Goal: Transaction & Acquisition: Obtain resource

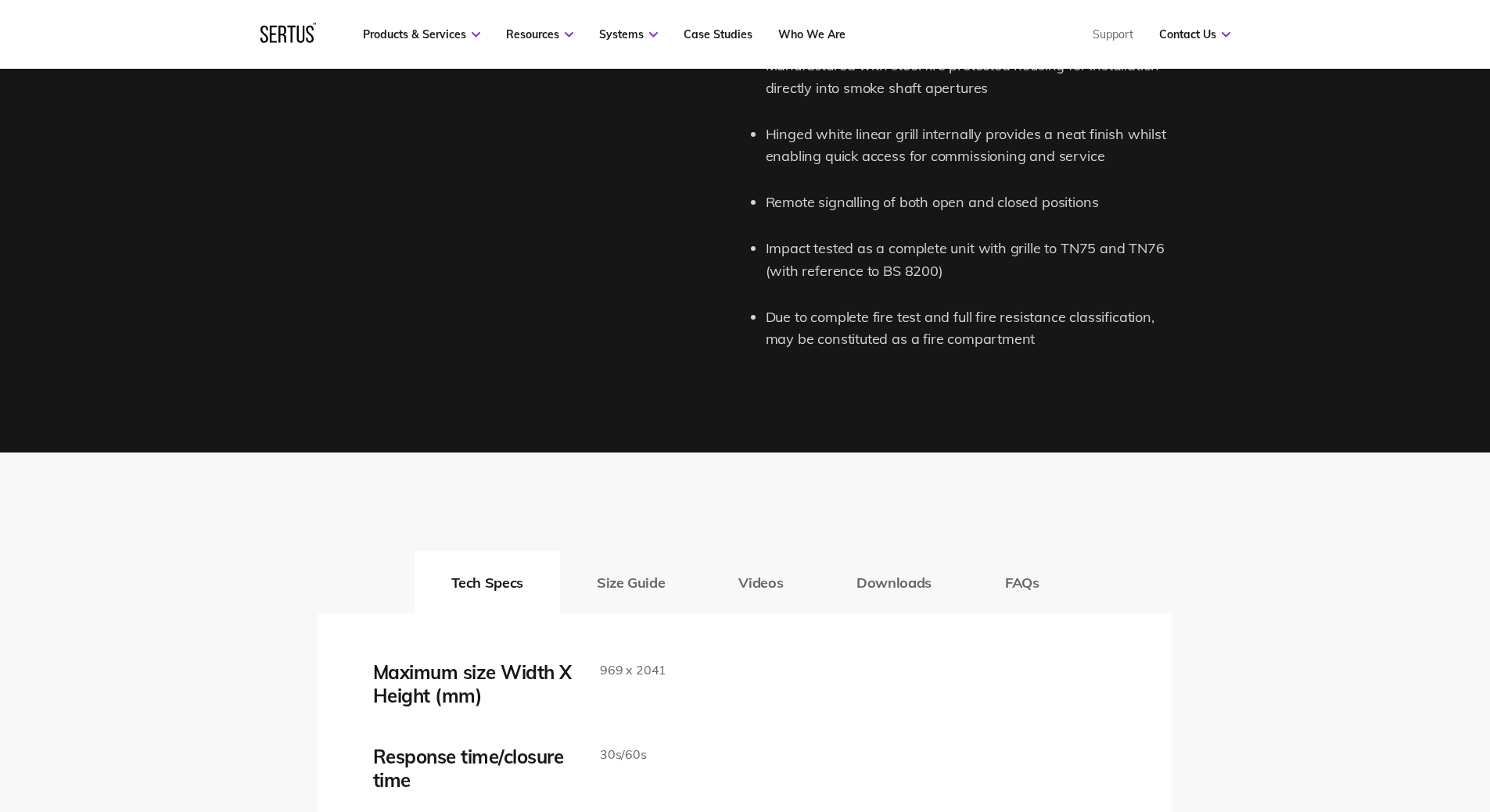
scroll to position [2581, 0]
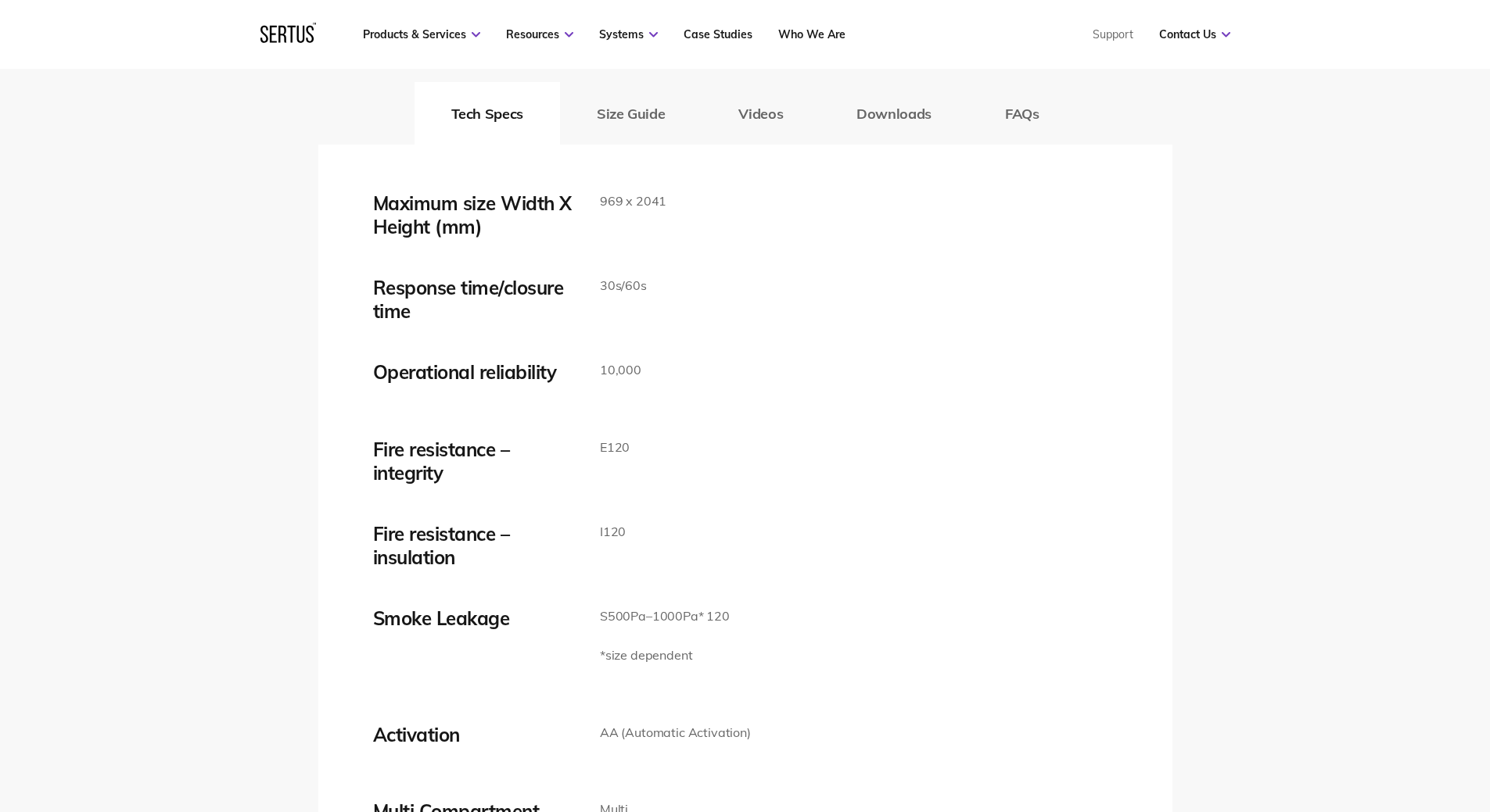
click at [653, 103] on button "Size Guide" at bounding box center [631, 113] width 142 height 62
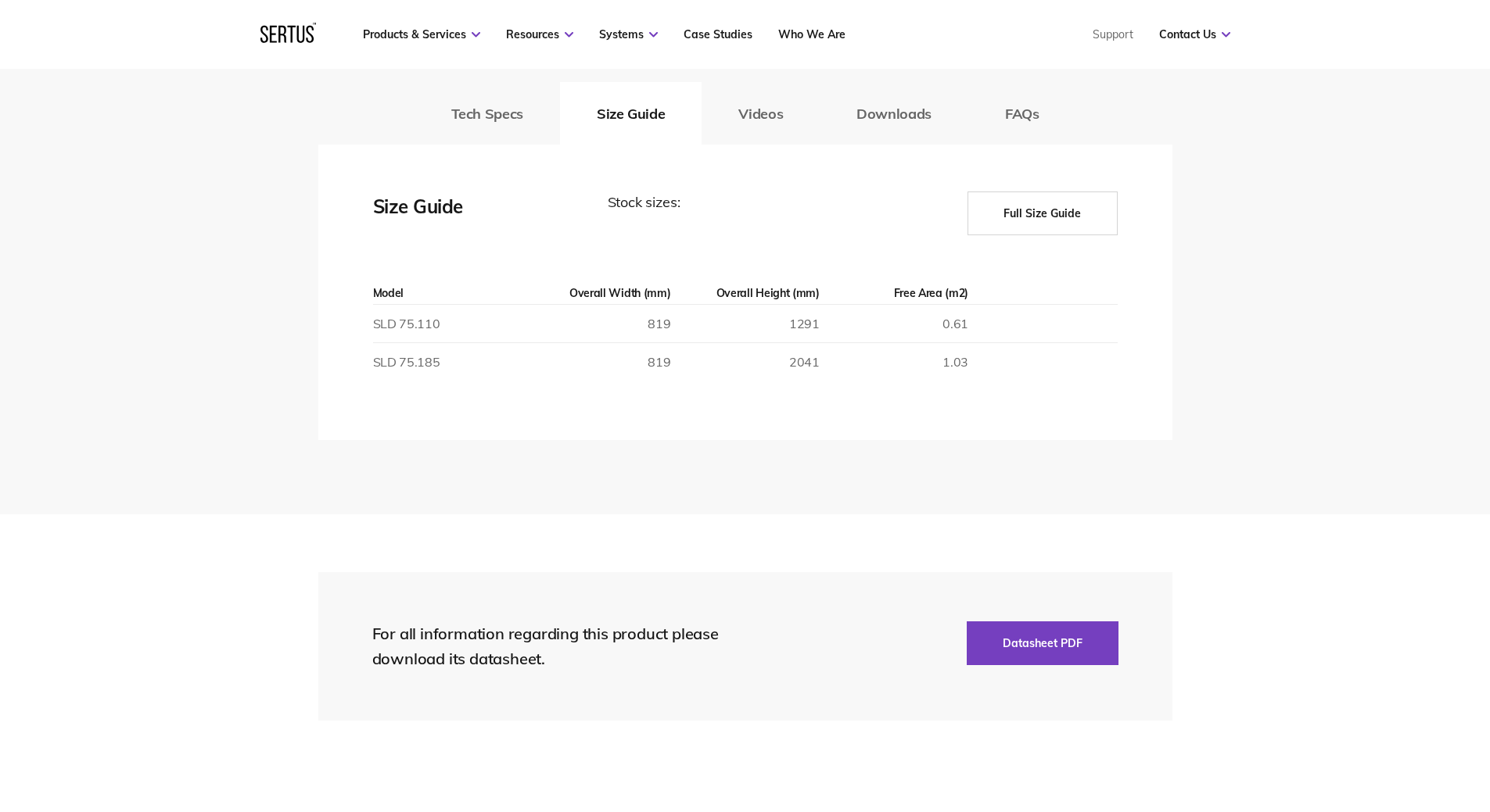
click at [1026, 219] on button "Full Size Guide" at bounding box center [1043, 213] width 150 height 43
click at [999, 646] on button "Datasheet PDF" at bounding box center [1043, 643] width 152 height 43
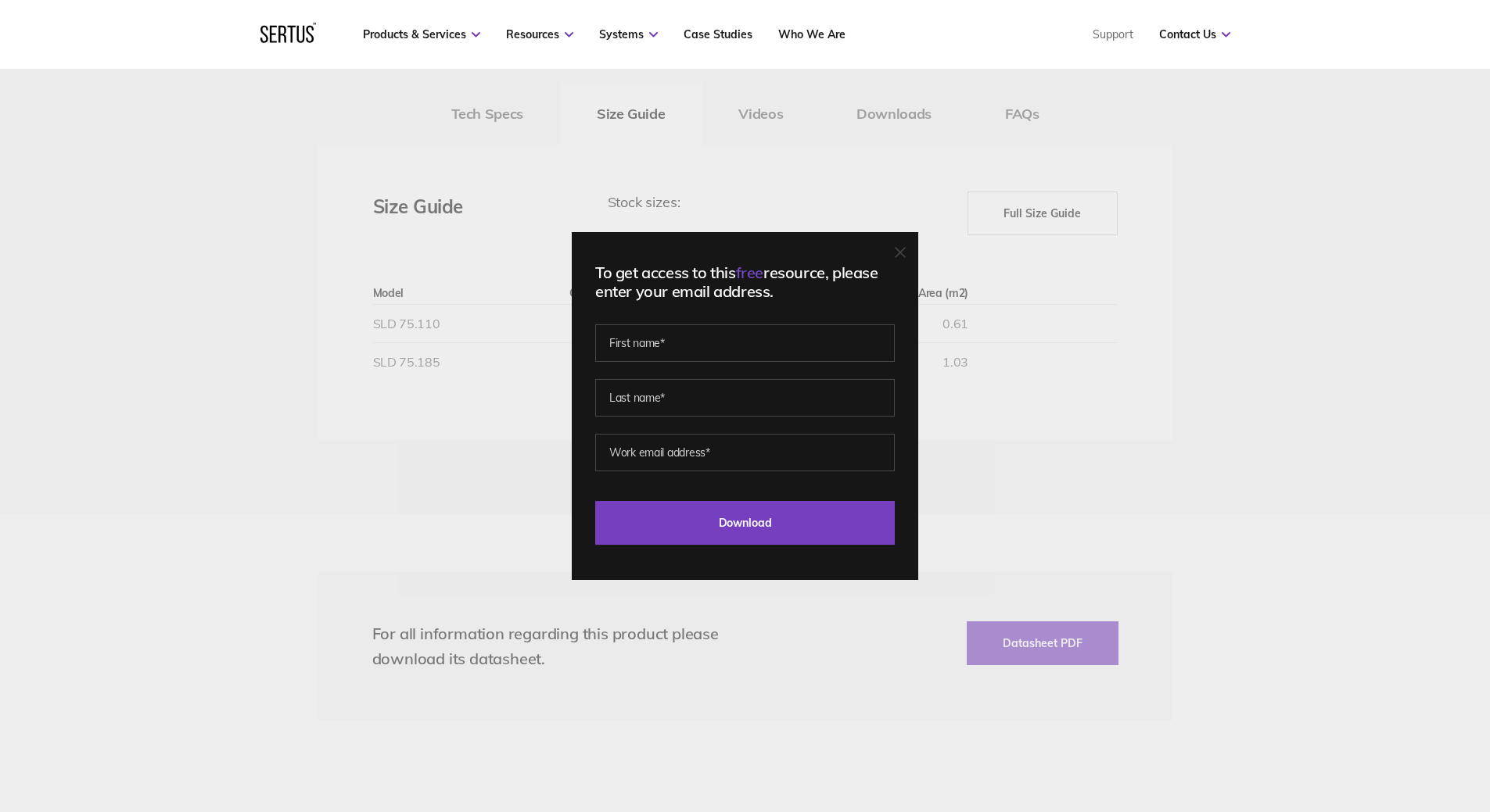
click at [754, 549] on div "To get access to this free resource, please enter your email address. Last Down…" at bounding box center [745, 406] width 346 height 348
click at [754, 527] on input "Download" at bounding box center [745, 523] width 300 height 43
click at [678, 339] on input "text" at bounding box center [745, 343] width 300 height 38
type input "Jack"
type input "[PERSON_NAME]"
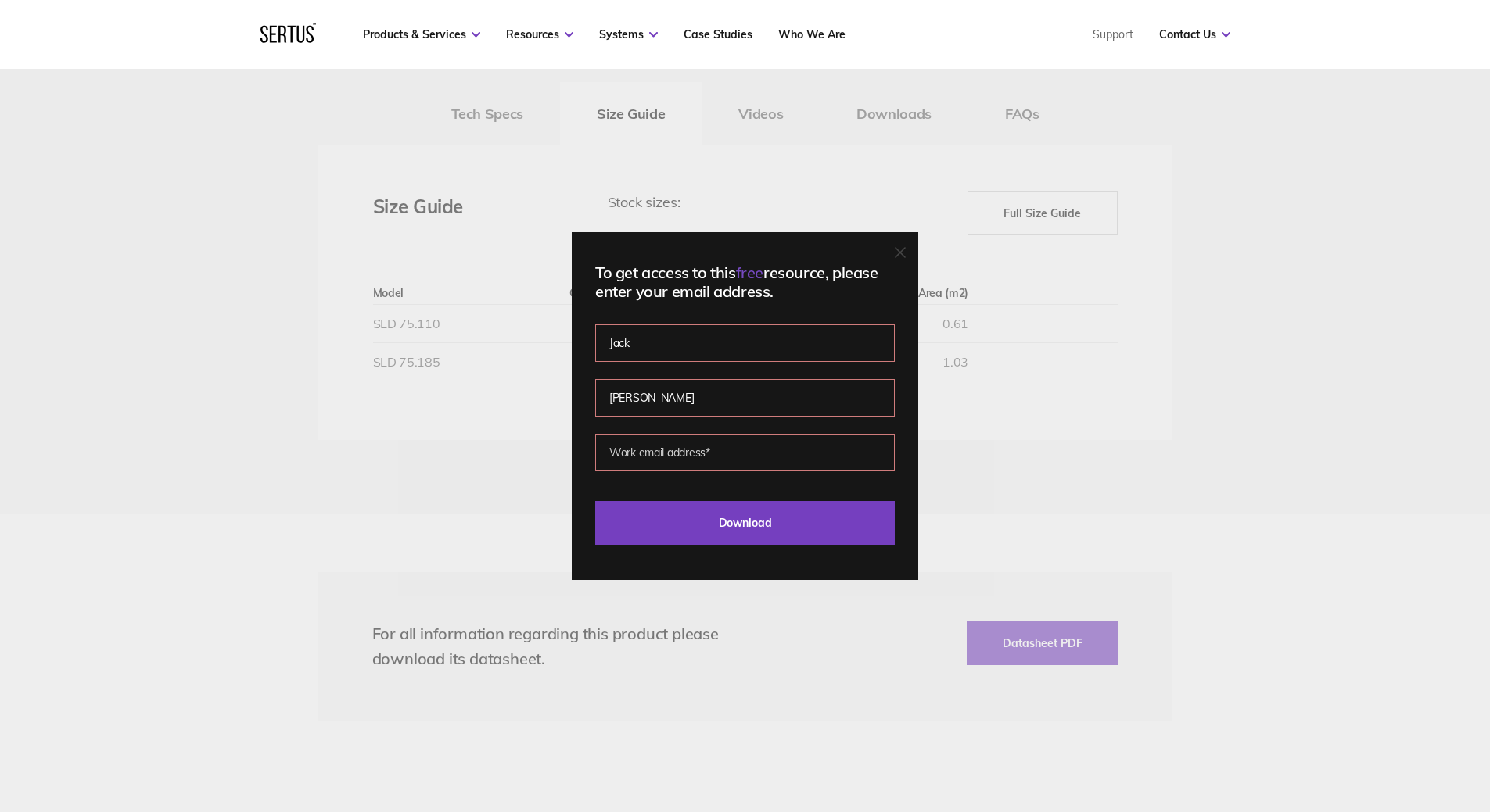
type input "[EMAIL_ADDRESS][DOMAIN_NAME]"
drag, startPoint x: 764, startPoint y: 452, endPoint x: 501, endPoint y: 415, distance: 265.6
click at [503, 450] on div "To get access to this free resource, please enter your email address. [PERSON_N…" at bounding box center [745, 406] width 1490 height 812
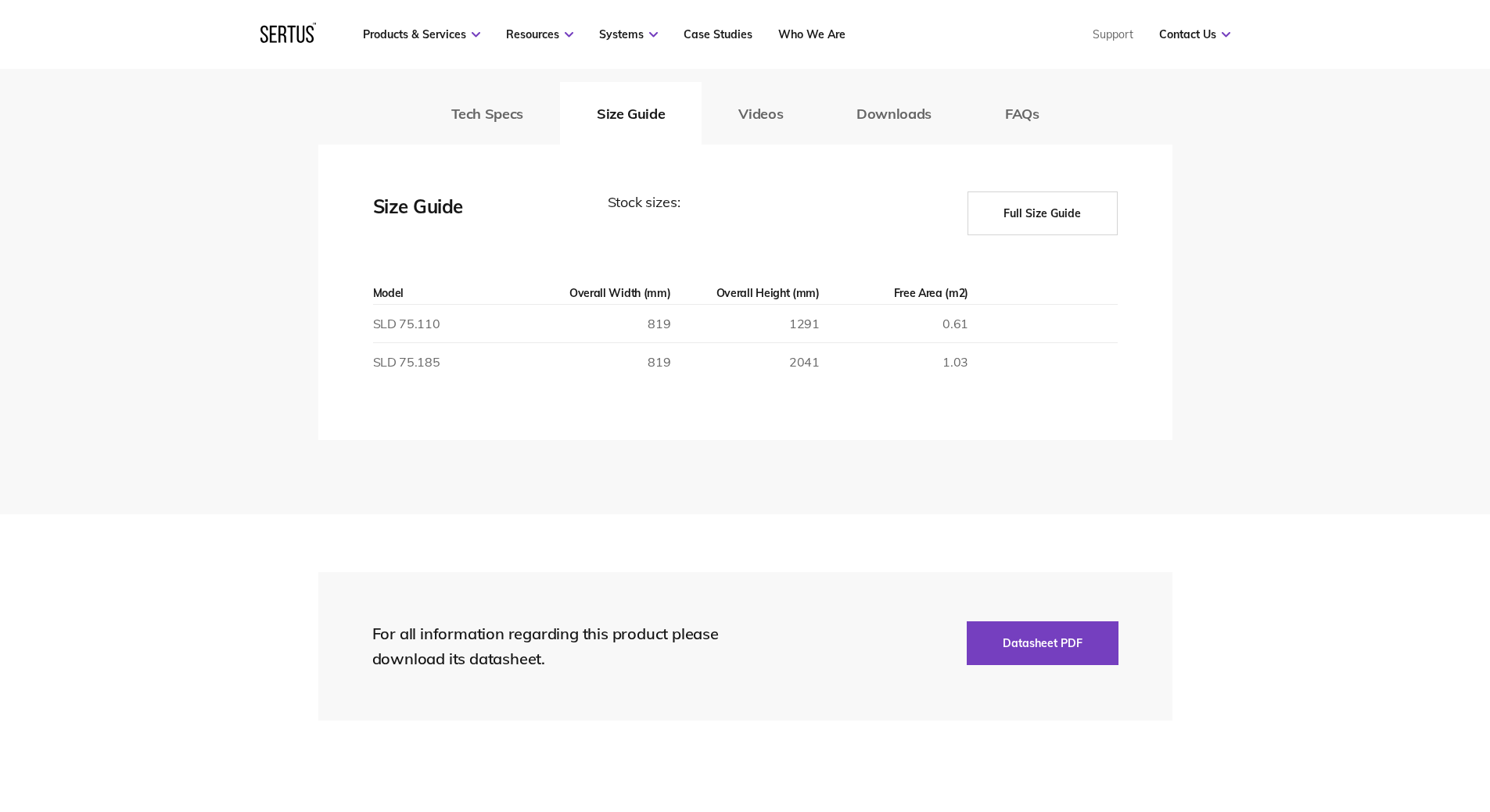
click at [1051, 207] on button "Full Size Guide" at bounding box center [1043, 213] width 150 height 43
click at [1030, 221] on button "Full Size Guide" at bounding box center [1043, 213] width 150 height 43
click at [1028, 220] on button "Full Size Guide" at bounding box center [1043, 213] width 150 height 43
click at [1027, 220] on button "Full Size Guide" at bounding box center [1043, 213] width 150 height 43
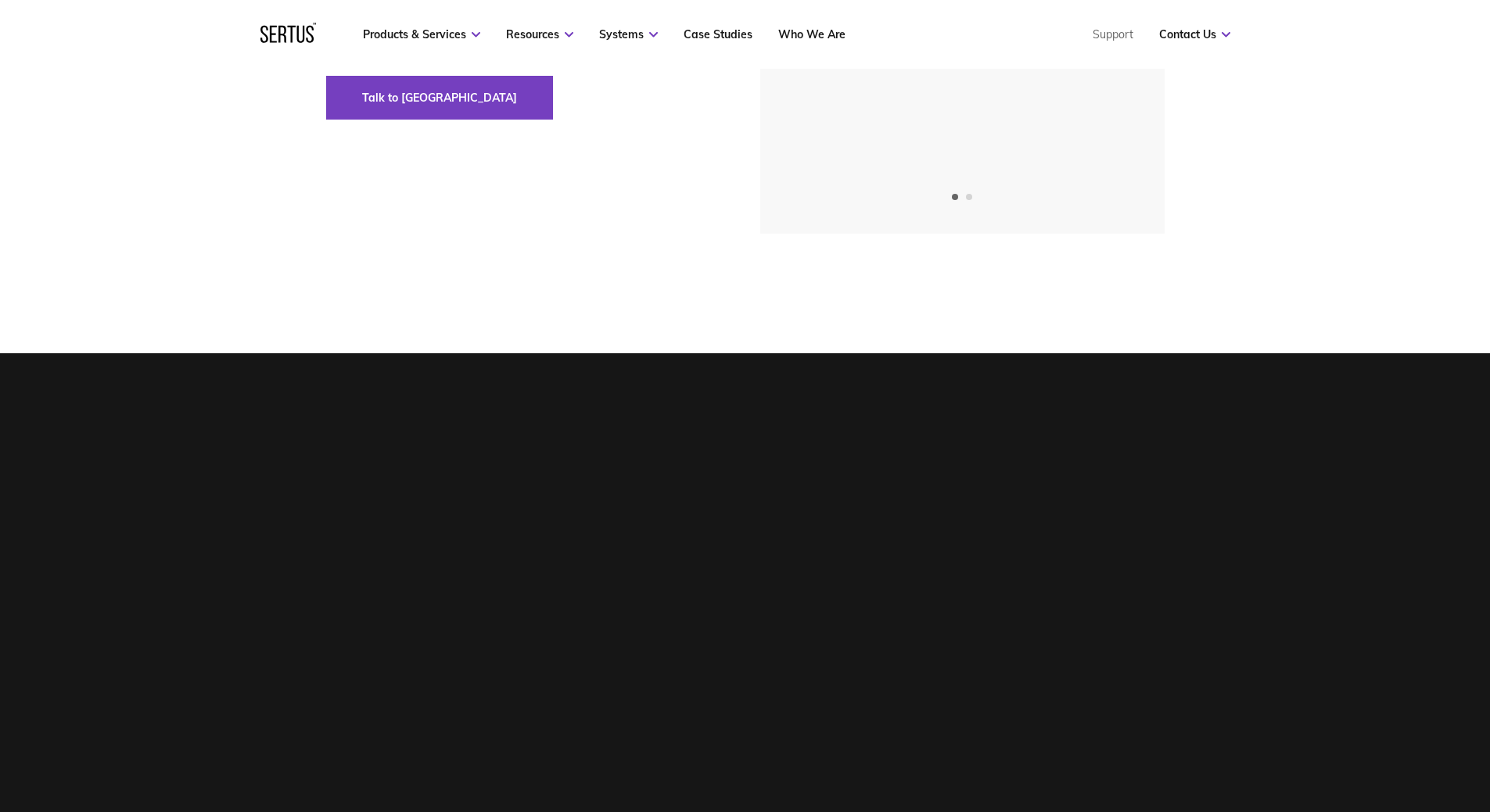
scroll to position [0, 0]
